Goal: Transaction & Acquisition: Obtain resource

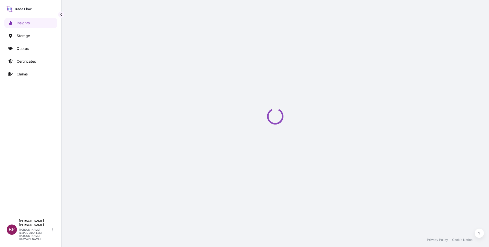
select select "2025"
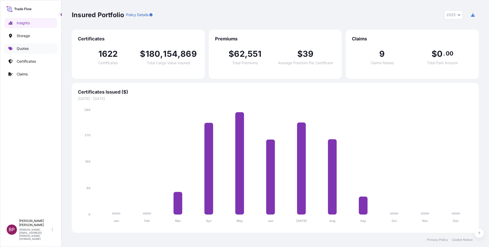
click at [27, 49] on p "Quotes" at bounding box center [23, 48] width 12 height 5
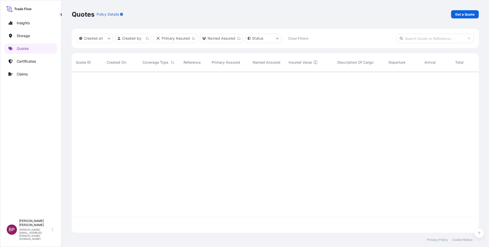
scroll to position [158, 401]
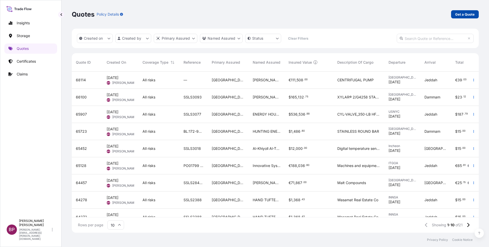
click at [471, 14] on p "Get a Quote" at bounding box center [464, 14] width 19 height 5
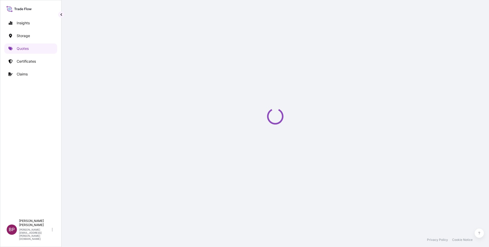
select select "Water"
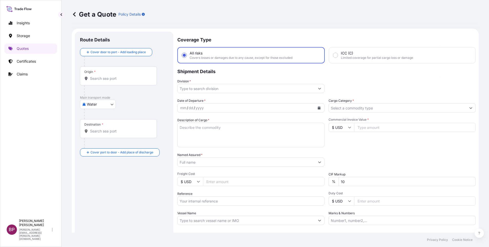
scroll to position [8, 0]
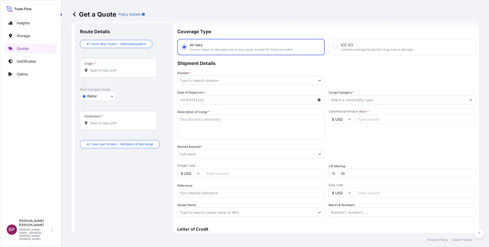
click at [384, 100] on input "Cargo Category *" at bounding box center [397, 99] width 137 height 9
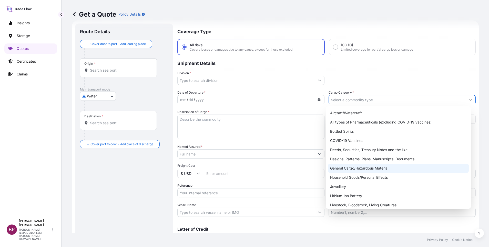
click at [367, 171] on div "General Cargo/Hazardous Material" at bounding box center [398, 168] width 141 height 9
type input "General Cargo/Hazardous Material"
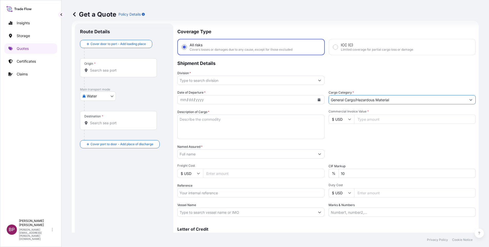
click at [310, 81] on input "Division *" at bounding box center [246, 80] width 137 height 9
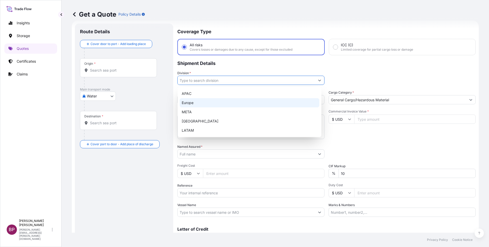
click at [220, 105] on div "Europe" at bounding box center [250, 102] width 140 height 9
type input "Europe"
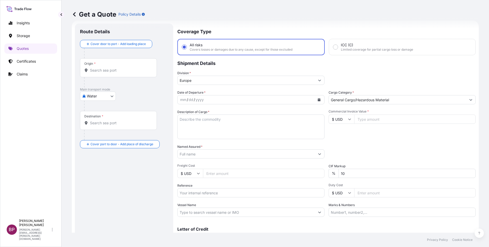
click at [348, 121] on icon at bounding box center [349, 119] width 3 height 3
click at [338, 136] on div "€ EUR" at bounding box center [339, 134] width 22 height 10
type input "€ EUR"
click at [390, 119] on input "Commercial Invoice Value *" at bounding box center [414, 119] width 121 height 9
paste input "91202.12"
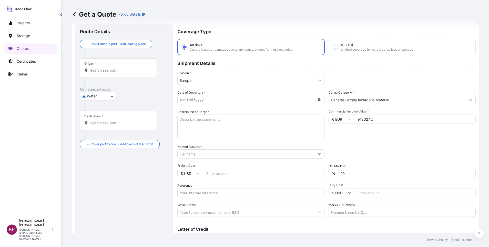
type input "91202.12"
drag, startPoint x: 344, startPoint y: 175, endPoint x: 253, endPoint y: 152, distance: 92.9
click at [286, 164] on div "Date of Departure * mm / dd / yyyy Cargo Category * General Cargo/Hazardous Mat…" at bounding box center [326, 153] width 298 height 127
type input "0"
click at [204, 190] on input "Reference" at bounding box center [250, 193] width 147 height 9
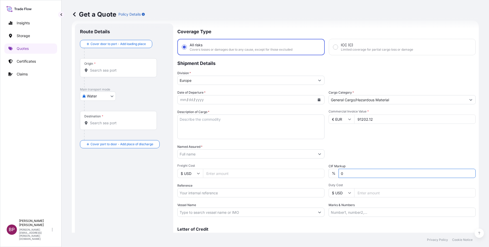
paste input "MEDUFF170221"
type input "MEDUFF170221"
click at [211, 130] on textarea "Description of Cargo *" at bounding box center [250, 127] width 147 height 25
paste textarea "JUICE"
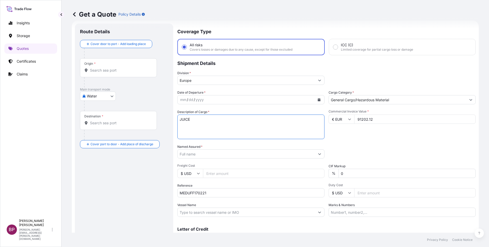
type textarea "JUICE"
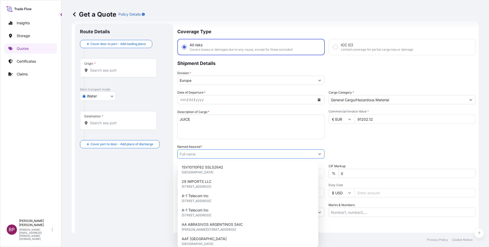
click at [206, 152] on input "Named Assured *" at bounding box center [246, 154] width 137 height 9
paste input "BINZAGR CORO"
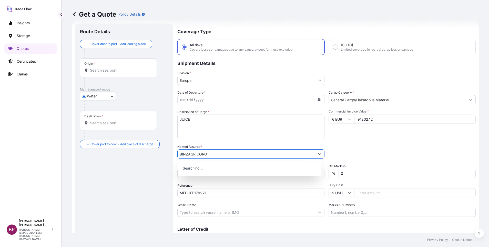
type input "BINZAGR CORO"
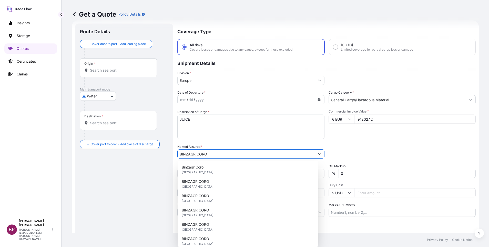
click at [315, 101] on button "Calendar" at bounding box center [319, 100] width 8 height 8
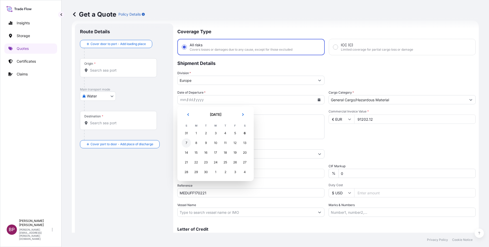
click at [186, 142] on div "7" at bounding box center [186, 143] width 9 height 9
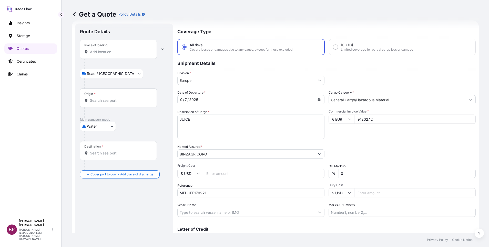
drag, startPoint x: 100, startPoint y: 55, endPoint x: 95, endPoint y: 49, distance: 7.4
click at [99, 53] on div "Place of loading" at bounding box center [118, 49] width 77 height 19
click at [99, 53] on input "Place of loading" at bounding box center [120, 51] width 60 height 5
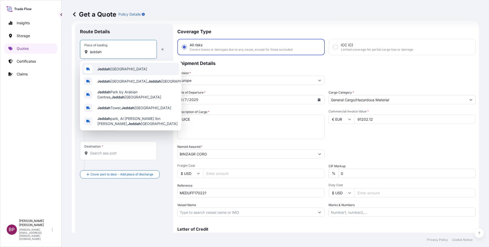
click at [116, 68] on span "Jeddah Saudi Arabia" at bounding box center [122, 69] width 50 height 5
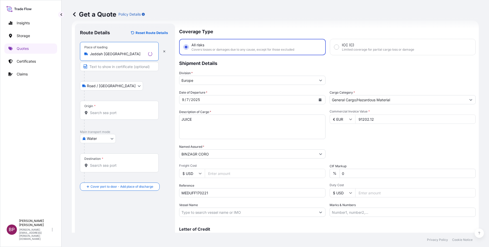
type input "Jeddah Saudi Arabia"
click at [120, 112] on input "Origin *" at bounding box center [121, 112] width 62 height 5
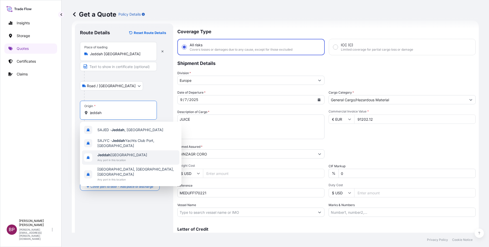
click at [126, 159] on span "Any port in this location" at bounding box center [122, 160] width 50 height 5
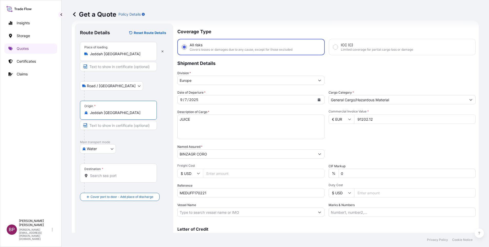
type input "Jeddah Saudi Arabia"
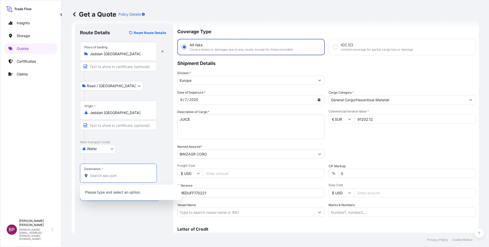
click at [116, 177] on input "Destination *" at bounding box center [120, 175] width 60 height 5
paste input "DAKAR"
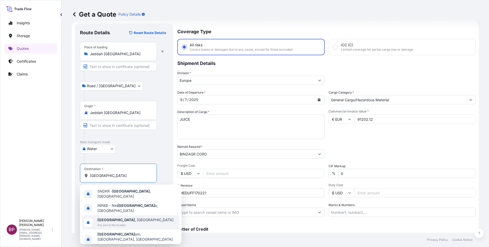
click at [125, 218] on span "Dakar , Senegal" at bounding box center [135, 220] width 76 height 5
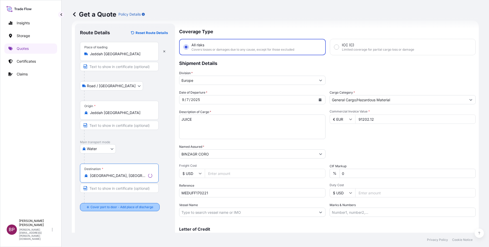
type input "Dakar, Senegal"
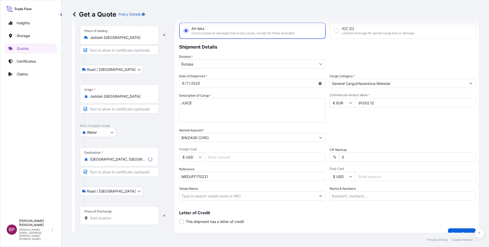
scroll to position [34, 0]
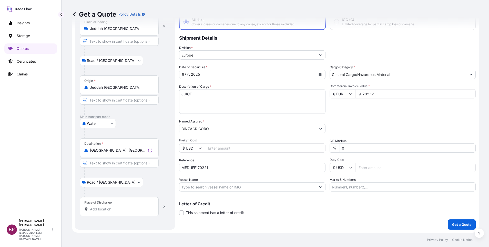
click at [119, 206] on div "Place of Discharge" at bounding box center [119, 207] width 79 height 19
click at [119, 207] on input "Place of Discharge" at bounding box center [121, 209] width 62 height 5
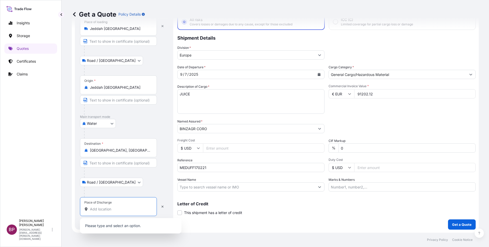
paste input "DAKAR"
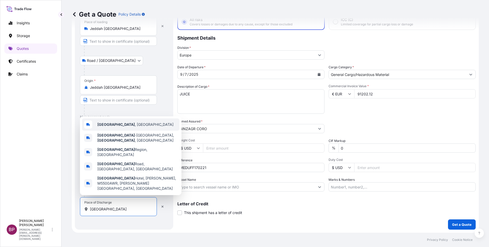
click at [128, 131] on div "Dakar , Senegal" at bounding box center [130, 125] width 97 height 12
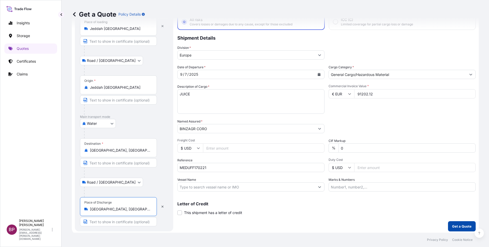
type input "Dakar, Senegal"
click at [456, 226] on p "Get a Quote" at bounding box center [461, 226] width 19 height 5
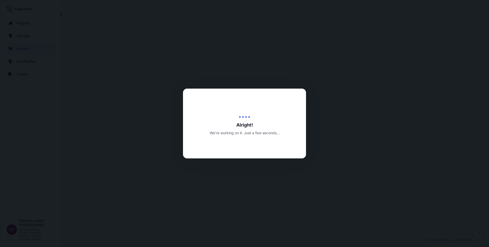
select select "Road / Inland"
select select "Water"
select select "Road / Inland"
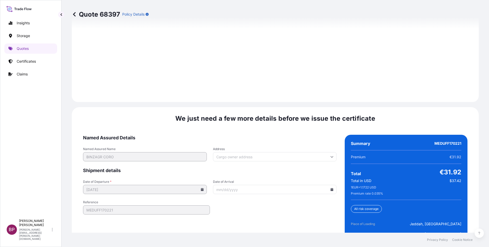
scroll to position [786, 0]
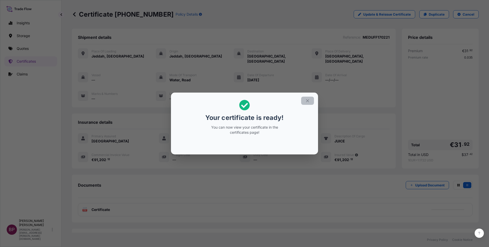
click at [307, 100] on icon "button" at bounding box center [307, 101] width 5 height 5
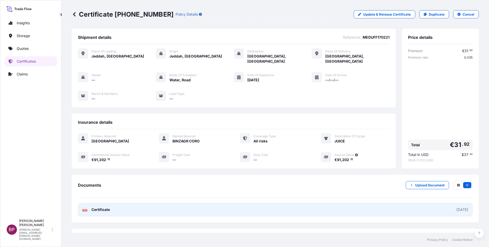
click at [109, 207] on span "Certificate" at bounding box center [100, 209] width 18 height 5
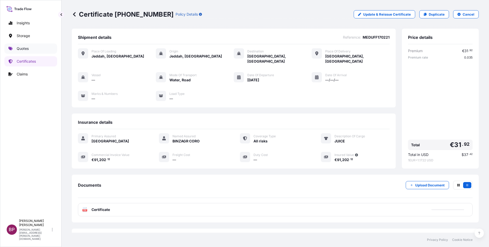
click at [28, 47] on p "Quotes" at bounding box center [23, 48] width 12 height 5
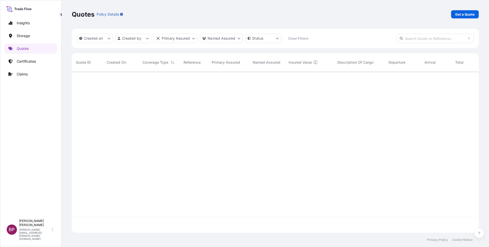
scroll to position [158, 401]
click at [465, 14] on p "Get a Quote" at bounding box center [464, 14] width 19 height 5
select select "Water"
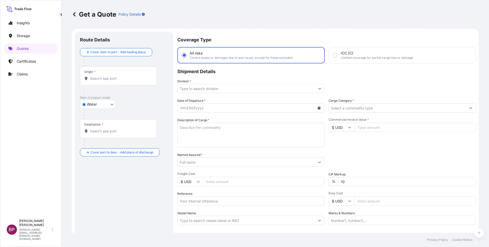
scroll to position [8, 0]
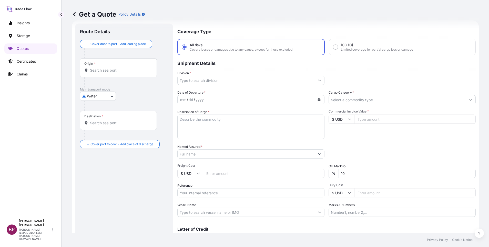
click at [393, 99] on input "Cargo Category *" at bounding box center [397, 99] width 137 height 9
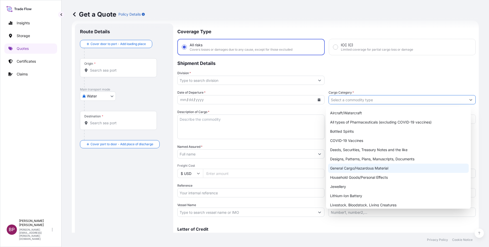
click at [370, 168] on div "General Cargo/Hazardous Material" at bounding box center [398, 168] width 141 height 9
type input "General Cargo/Hazardous Material"
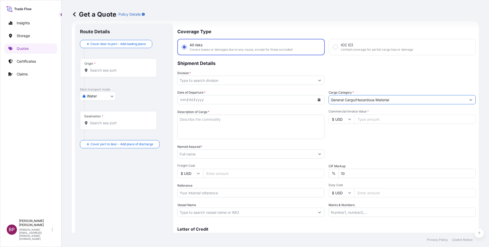
click at [315, 80] on button "Show suggestions" at bounding box center [319, 80] width 9 height 9
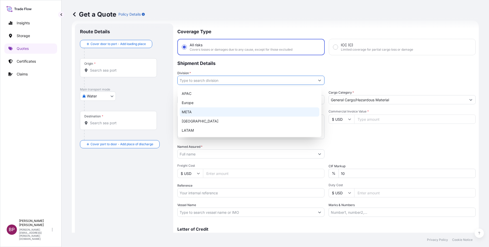
click at [194, 110] on div "META" at bounding box center [250, 112] width 140 height 9
type input "META"
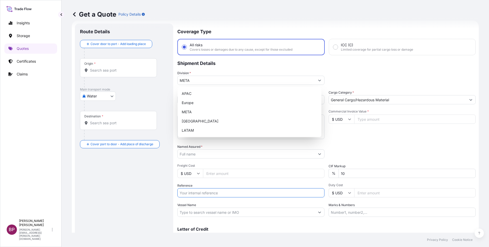
click at [194, 194] on input "Reference" at bounding box center [250, 193] width 147 height 9
paste input "157-07143113"
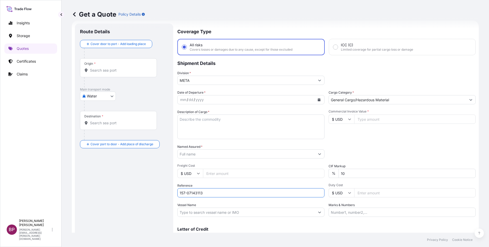
type input "157-07143113"
click at [214, 156] on input "Named Assured *" at bounding box center [245, 154] width 134 height 9
paste input "SPECIALIZED INDUSTRIAL SERVICE CO. LTD (SISCO)"
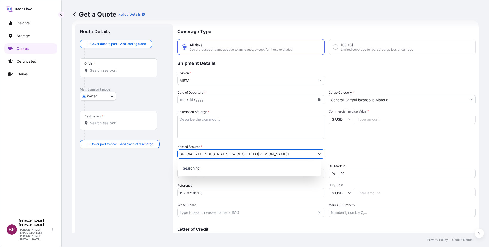
type input "SPECIALIZED INDUSTRIAL SERVICE CO. LTD (SISCO)"
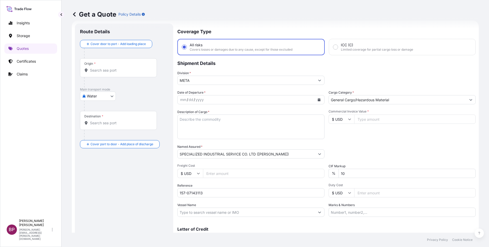
click at [368, 118] on input "Commercial Invoice Value *" at bounding box center [414, 119] width 121 height 9
paste input "95270"
type input "95270"
drag, startPoint x: 353, startPoint y: 168, endPoint x: 347, endPoint y: 173, distance: 7.3
click at [348, 172] on div "CIF Markup % 10" at bounding box center [401, 171] width 147 height 14
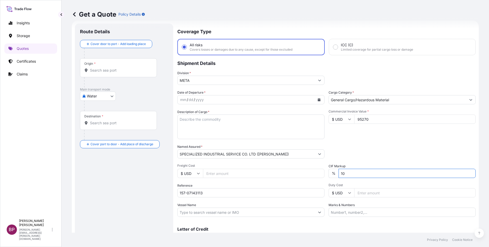
drag, startPoint x: 347, startPoint y: 174, endPoint x: 281, endPoint y: 173, distance: 66.1
click at [284, 172] on div "Date of Departure * mm / dd / yyyy Cargo Category * General Cargo/Hazardous Mat…" at bounding box center [326, 153] width 298 height 127
type input "0"
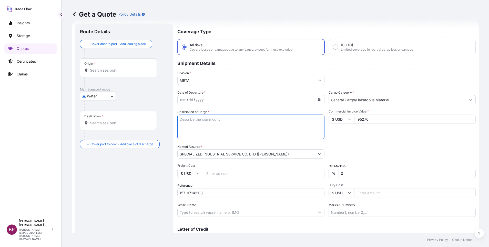
click at [234, 127] on textarea "Description of Cargo *" at bounding box center [250, 127] width 147 height 25
paste textarea "Elbows and bends"
type textarea "Elbows and bends"
click at [318, 100] on icon "Calendar" at bounding box center [319, 99] width 3 height 3
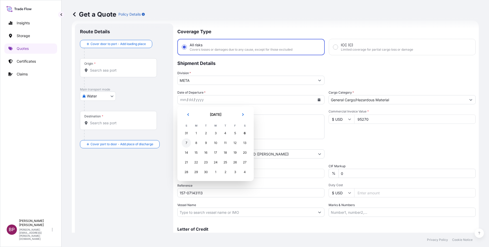
click at [187, 143] on div "7" at bounding box center [186, 143] width 9 height 9
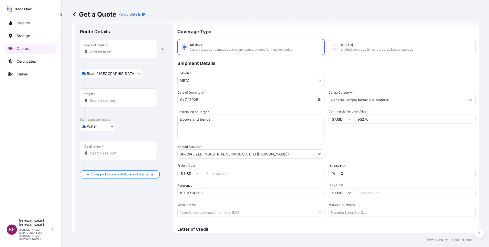
click at [112, 53] on input "Place of loading" at bounding box center [120, 51] width 60 height 5
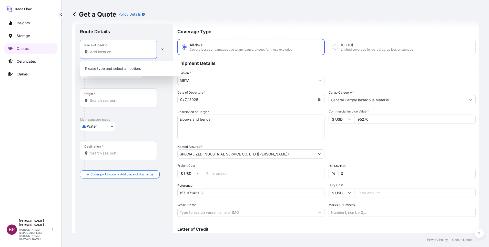
paste input "Paris"
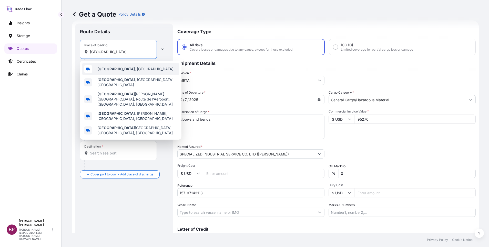
click at [130, 71] on div "Paris , France" at bounding box center [130, 69] width 97 height 12
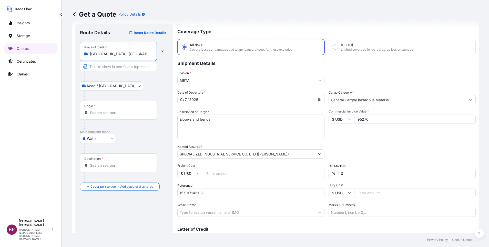
type input "Paris, France"
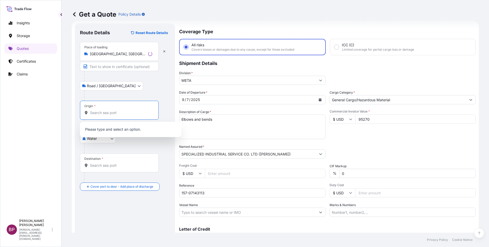
click at [120, 113] on input "Origin *" at bounding box center [121, 112] width 62 height 5
paste input "Paris"
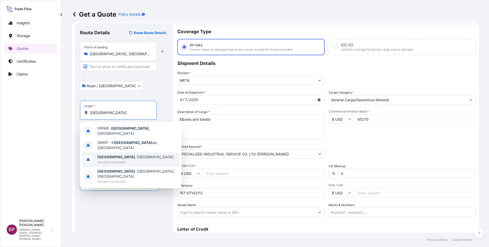
click at [124, 160] on span "Any port in this location" at bounding box center [135, 162] width 76 height 5
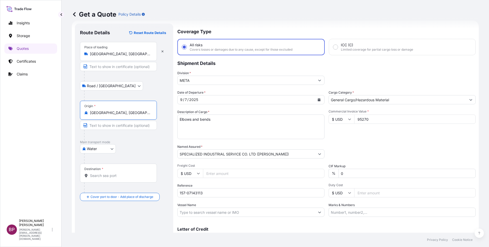
type input "Paris, France"
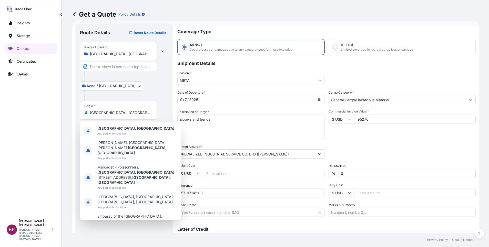
drag, startPoint x: 142, startPoint y: 224, endPoint x: 142, endPoint y: 221, distance: 2.8
click at [142, 223] on div "Route Details Reset Route Details Place of loading Paris, France Road / Inland …" at bounding box center [124, 140] width 88 height 222
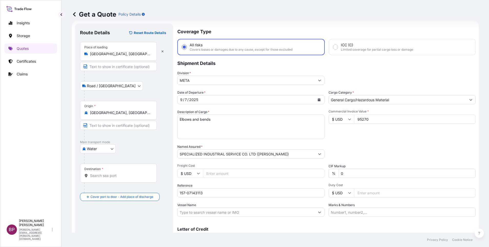
click at [119, 175] on input "Destination *" at bounding box center [120, 175] width 60 height 5
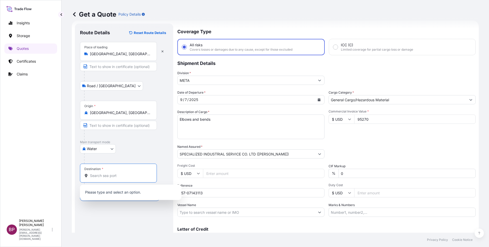
paste input "Dammam"
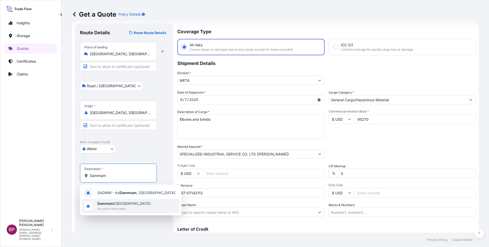
click at [133, 210] on span "Any port in this location" at bounding box center [123, 208] width 53 height 5
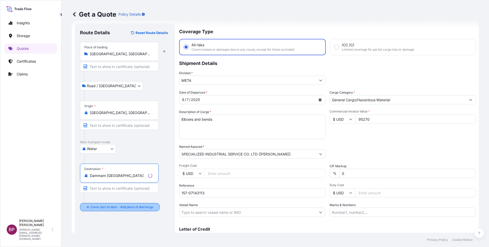
type input "Dammam Saudi Arabia"
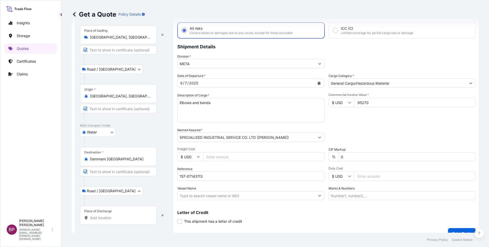
scroll to position [34, 0]
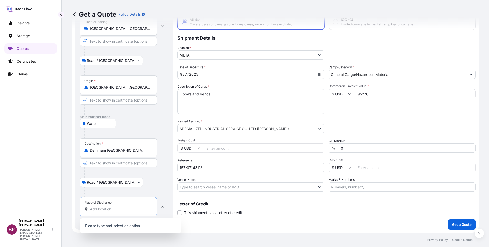
click at [122, 212] on input "Place of Discharge" at bounding box center [120, 209] width 60 height 5
paste input "Dammam"
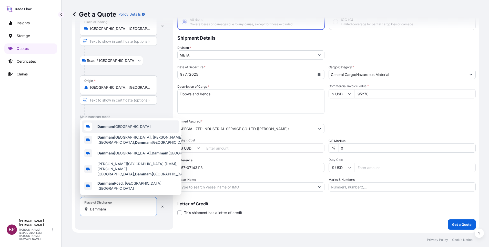
click at [144, 133] on div "Dammam Saudi Arabia" at bounding box center [130, 127] width 97 height 12
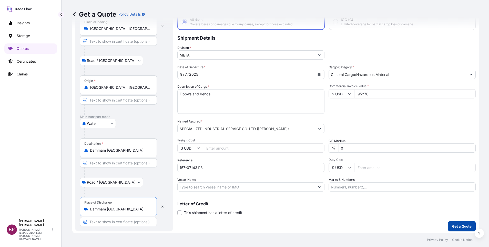
type input "Dammam Saudi Arabia"
click at [453, 226] on p "Get a Quote" at bounding box center [461, 226] width 19 height 5
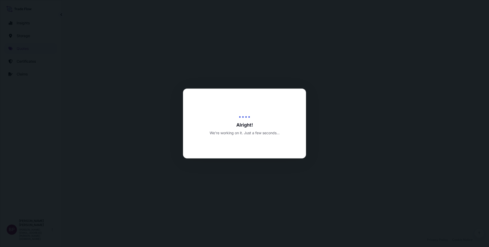
select select "Road / Inland"
select select "Water"
select select "Road / Inland"
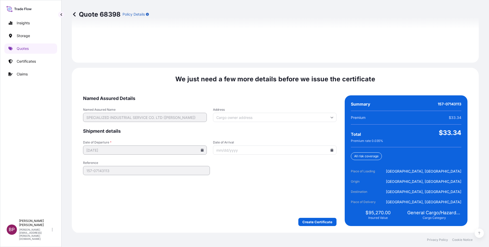
scroll to position [759, 0]
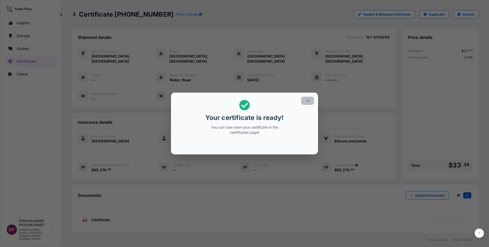
click at [309, 102] on icon "button" at bounding box center [307, 101] width 5 height 5
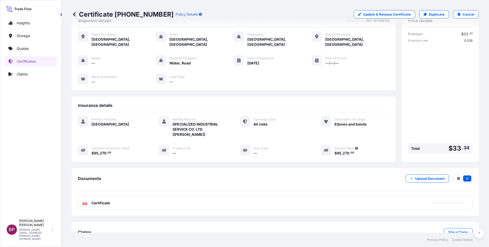
scroll to position [22, 0]
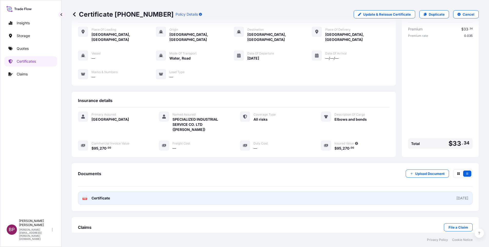
click at [107, 196] on span "Certificate" at bounding box center [100, 198] width 18 height 5
